Goal: Find specific page/section: Find specific page/section

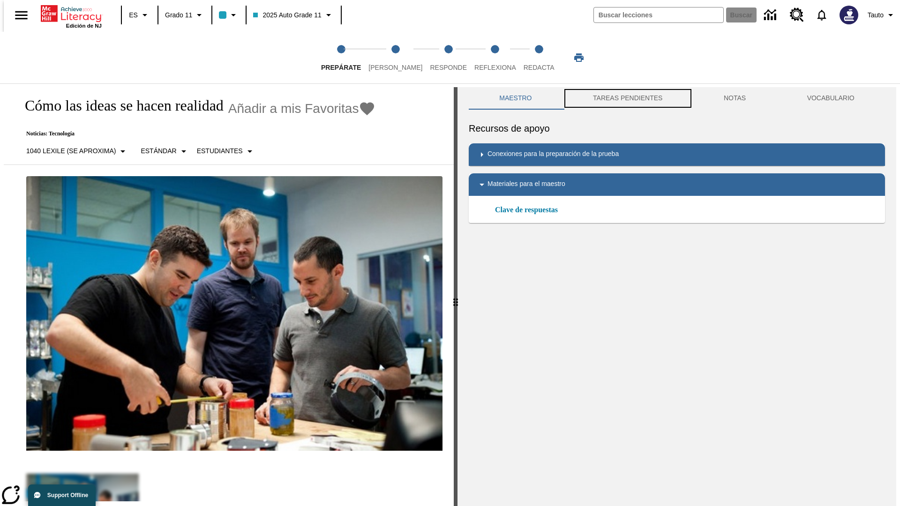
click at [627, 98] on button "TAREAS PENDIENTES" at bounding box center [628, 98] width 131 height 23
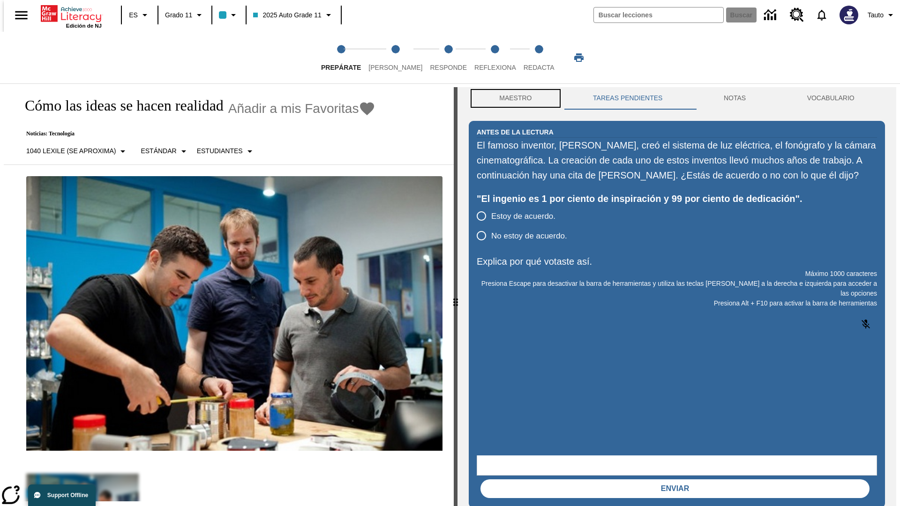
scroll to position [0, 0]
